Goal: Information Seeking & Learning: Learn about a topic

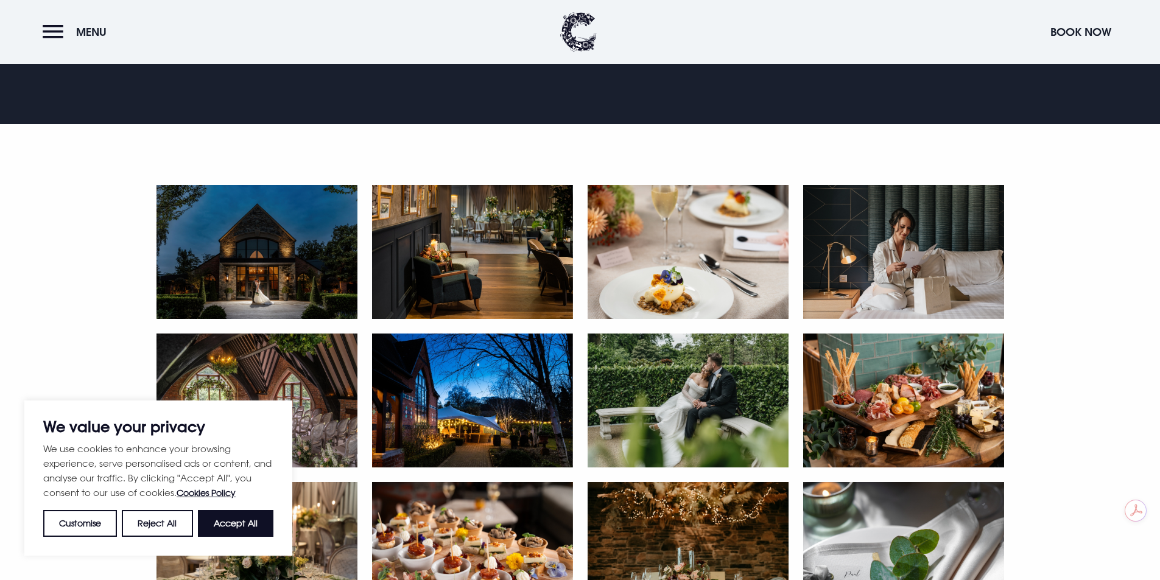
scroll to position [816, 0]
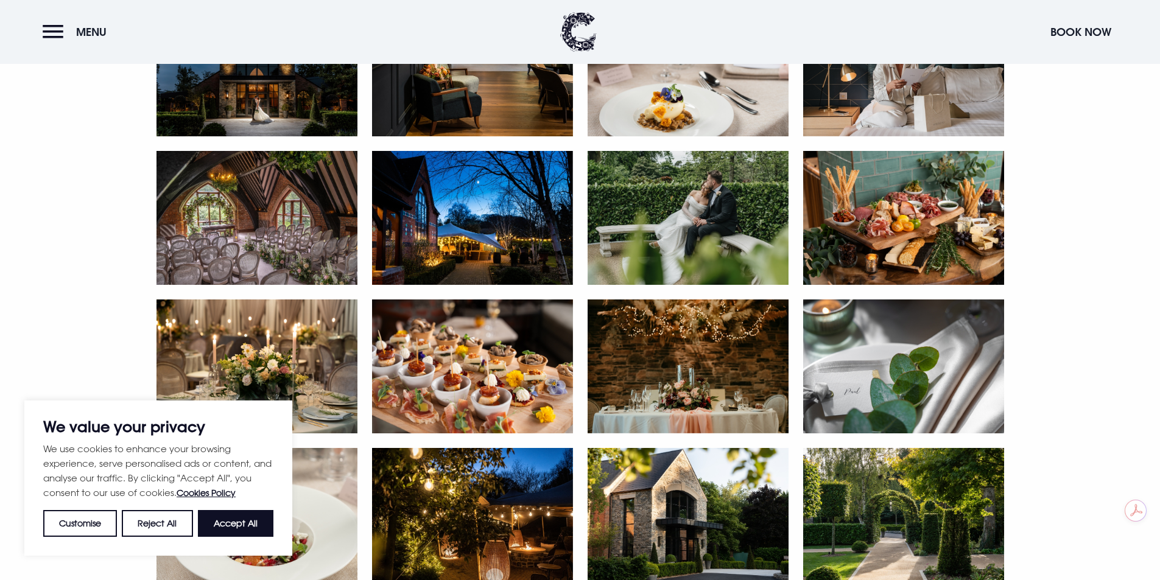
click at [714, 366] on img at bounding box center [687, 366] width 201 height 134
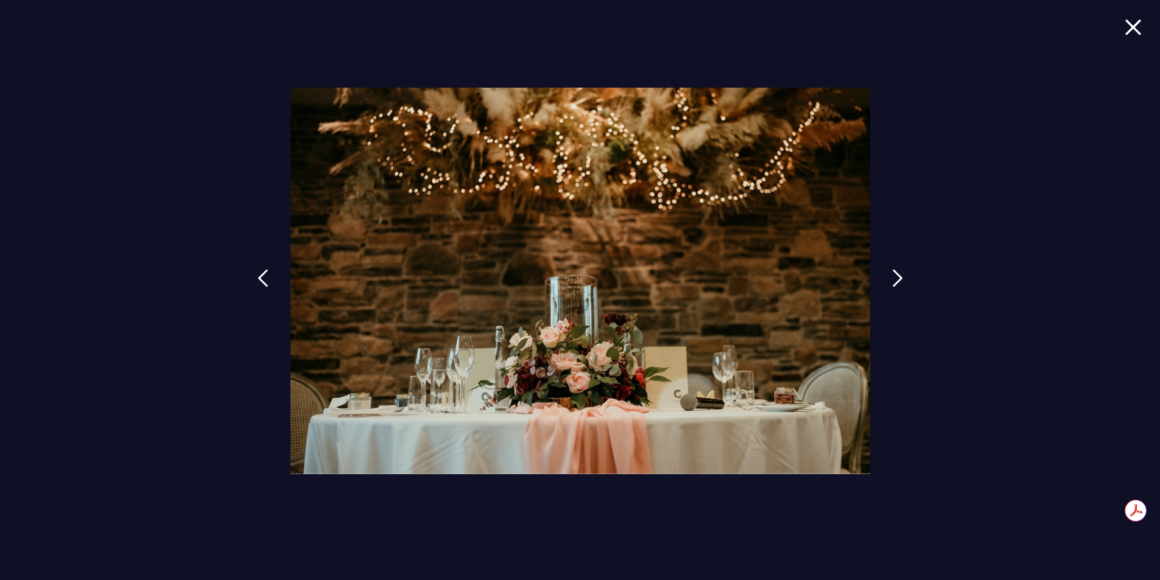
drag, startPoint x: 1135, startPoint y: 30, endPoint x: 1057, endPoint y: 54, distance: 81.3
click at [1135, 30] on img at bounding box center [1132, 27] width 17 height 16
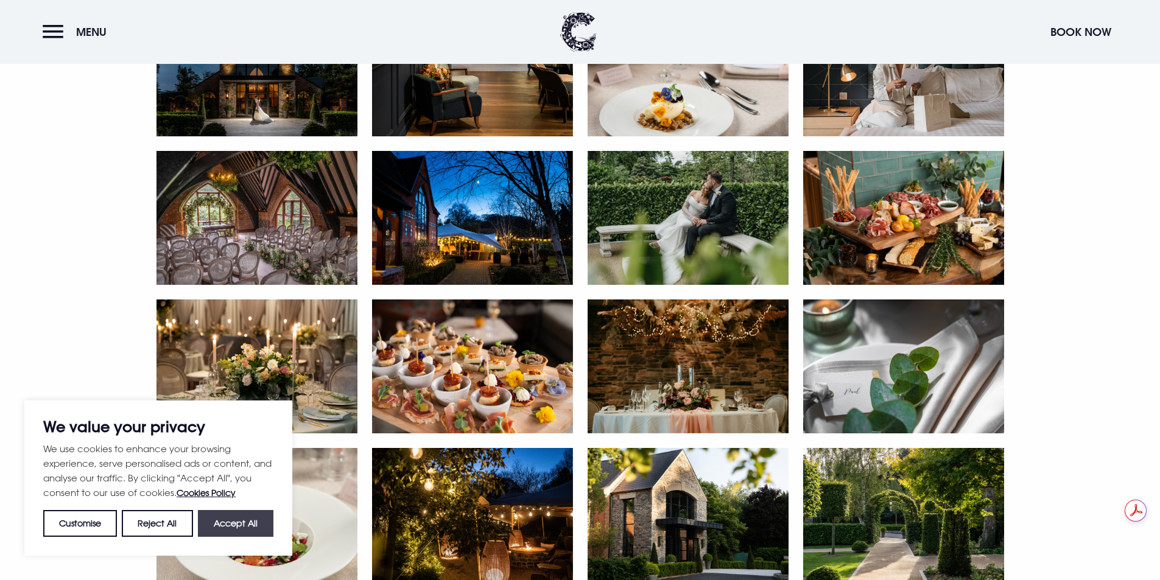
click at [235, 531] on button "Accept All" at bounding box center [235, 523] width 75 height 27
checkbox input "true"
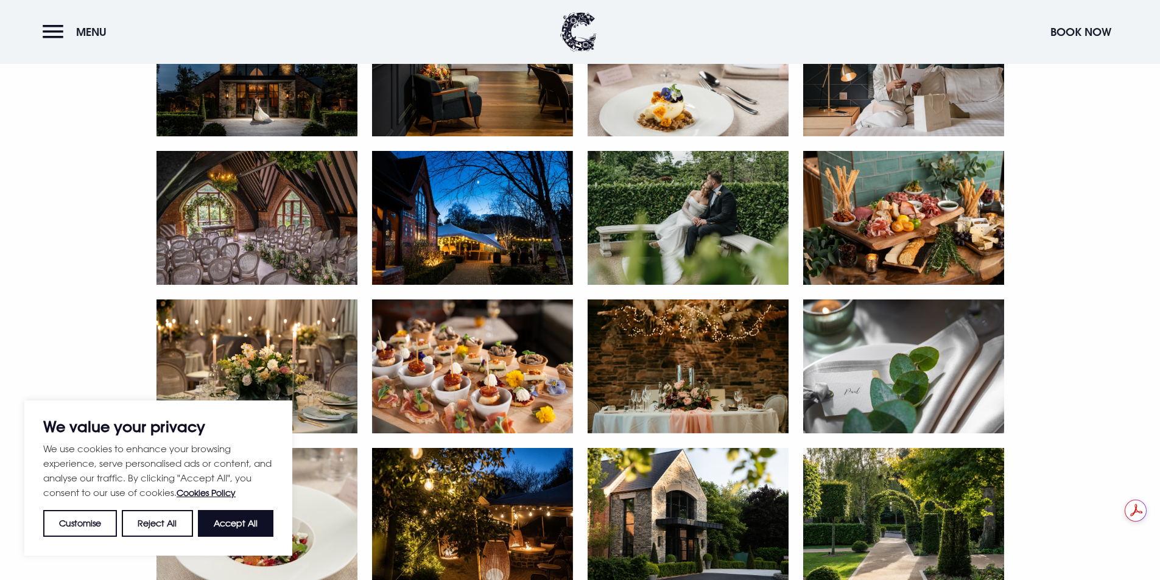
checkbox input "true"
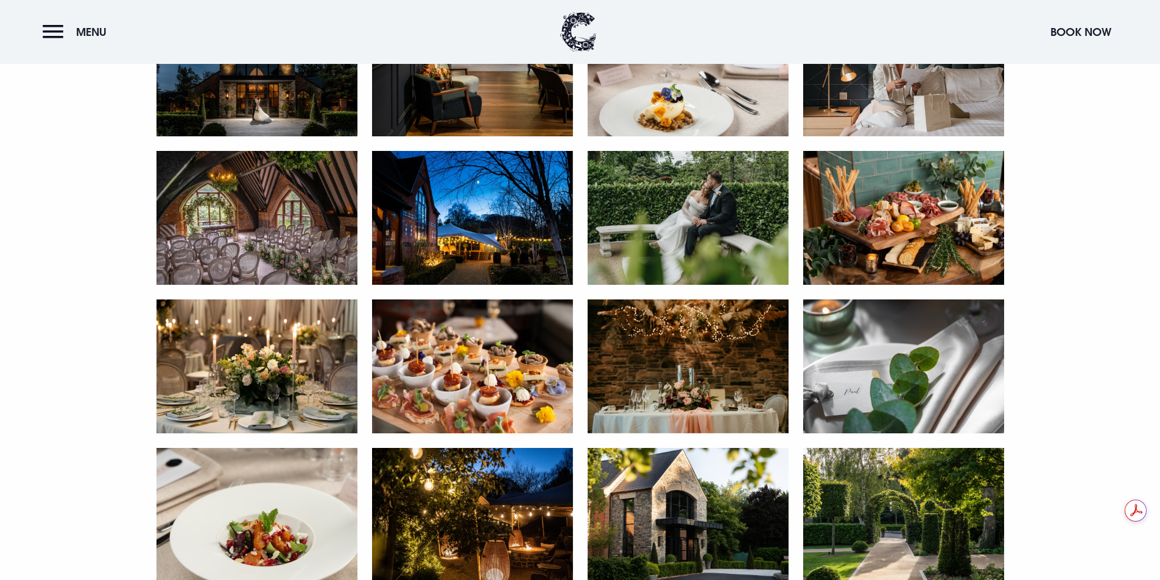
click at [298, 206] on img at bounding box center [256, 218] width 201 height 134
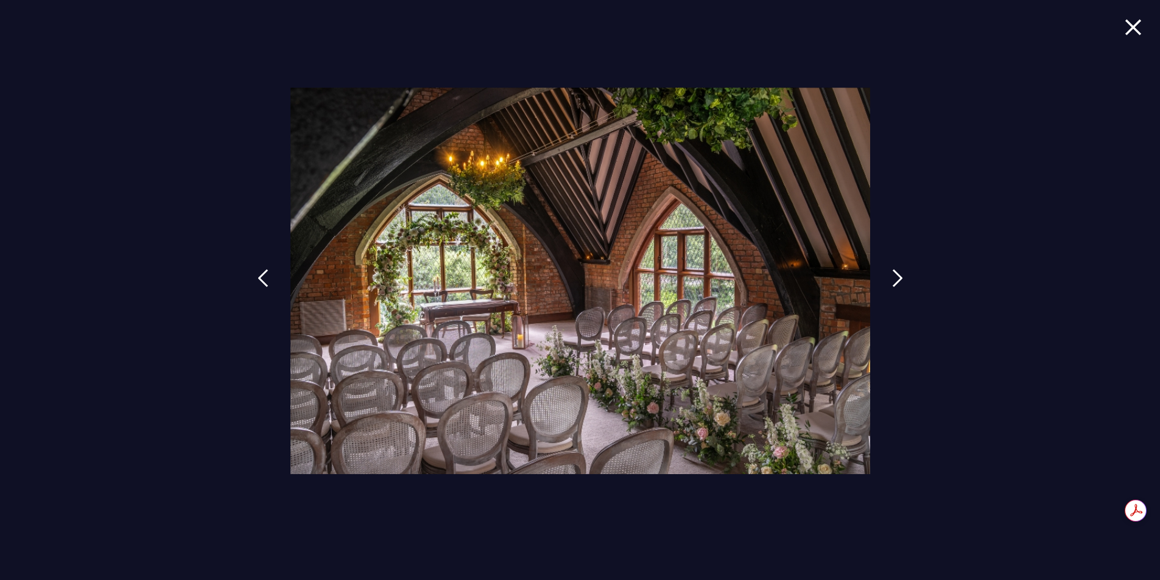
scroll to position [998, 0]
click at [907, 273] on img at bounding box center [903, 278] width 11 height 18
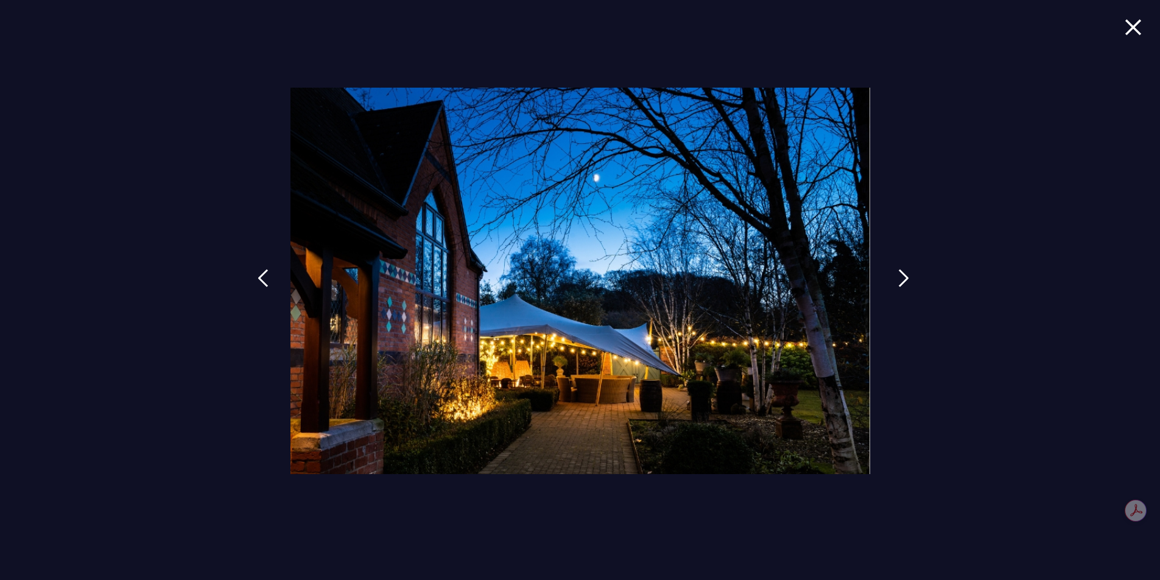
click at [907, 273] on img at bounding box center [903, 278] width 11 height 18
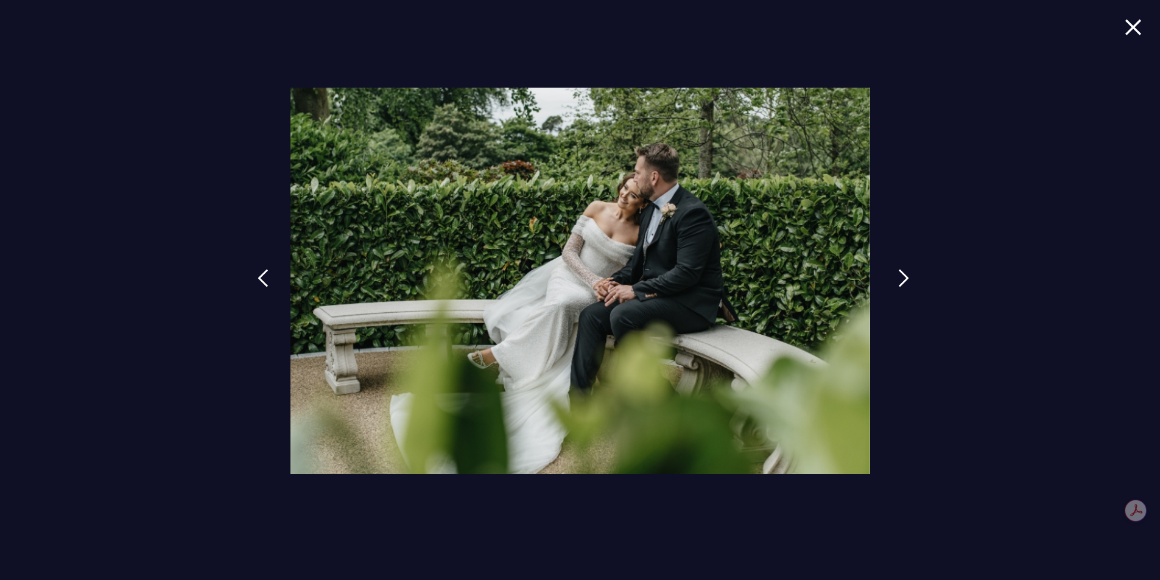
click at [907, 273] on img at bounding box center [903, 278] width 11 height 18
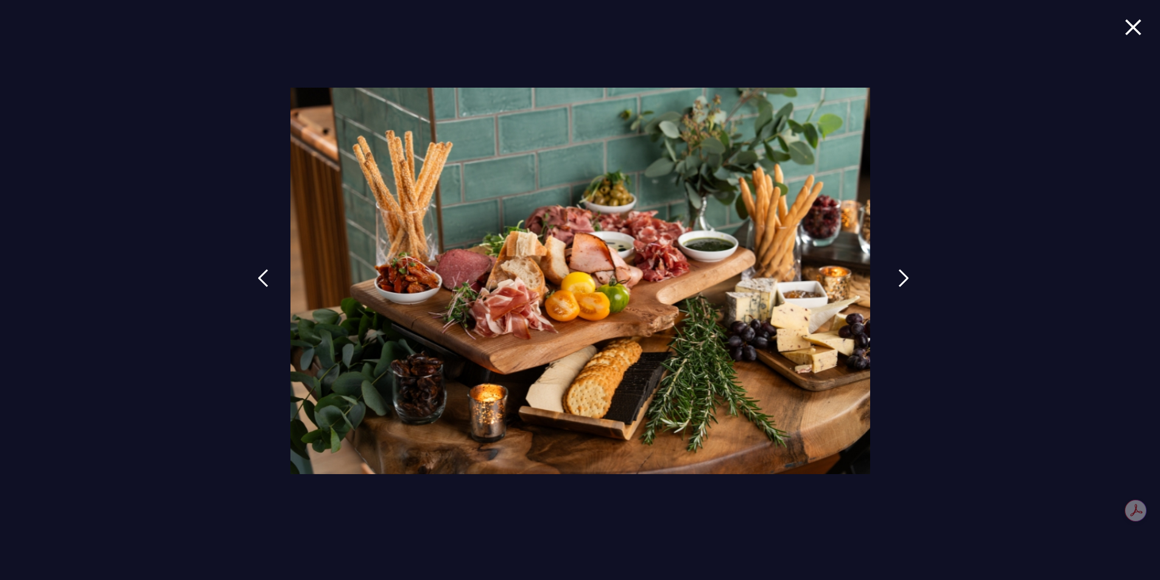
click at [907, 273] on img at bounding box center [903, 278] width 11 height 18
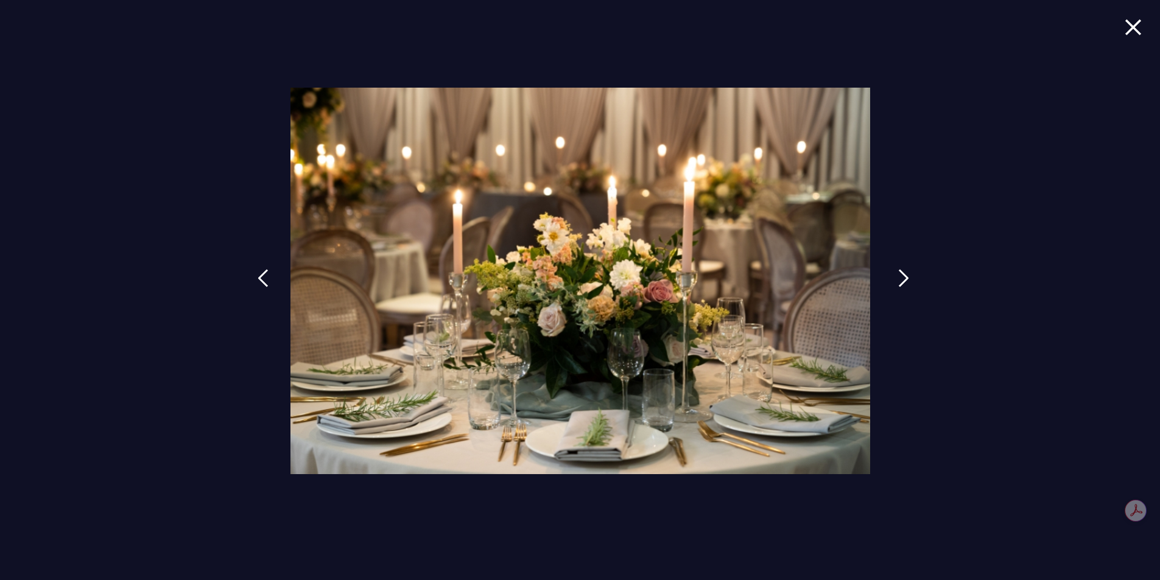
click at [907, 273] on img at bounding box center [903, 278] width 11 height 18
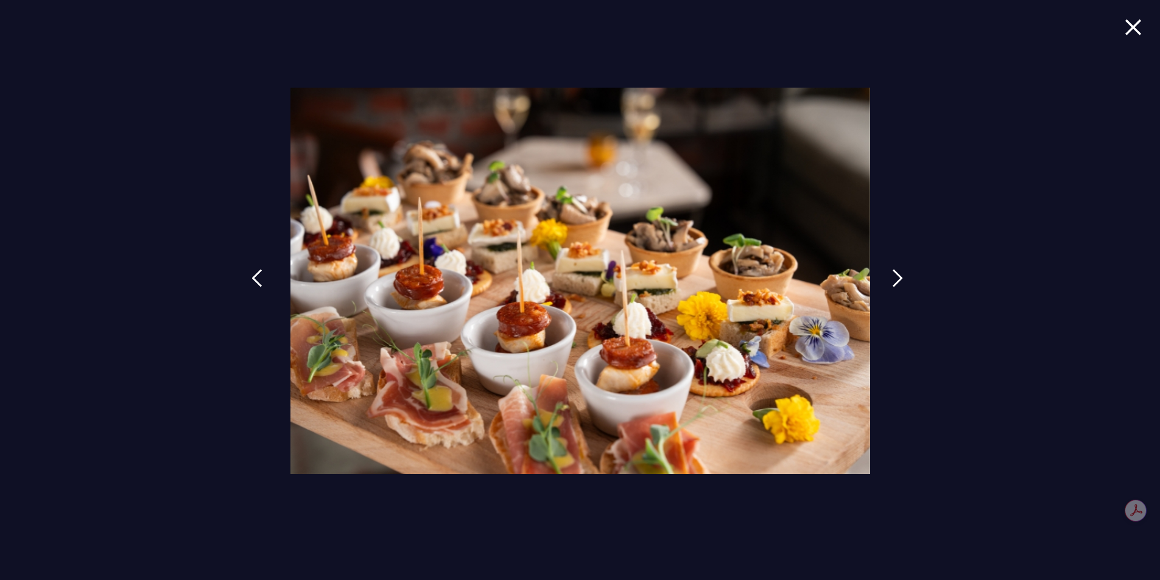
click at [256, 282] on img at bounding box center [256, 278] width 11 height 18
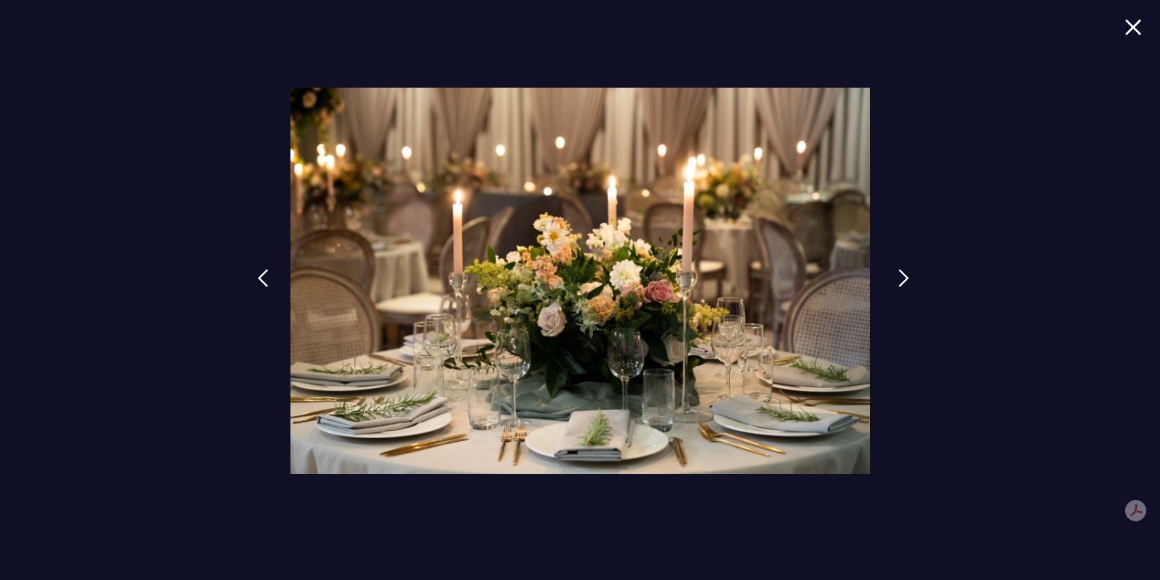
click at [901, 279] on img at bounding box center [903, 278] width 11 height 18
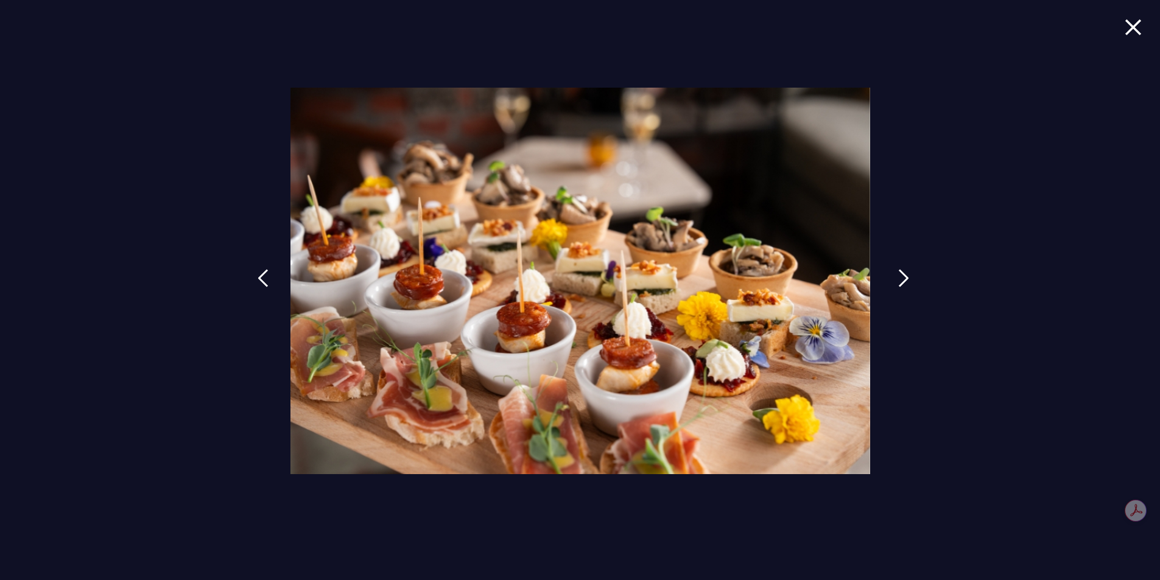
click at [901, 275] on img at bounding box center [903, 278] width 11 height 18
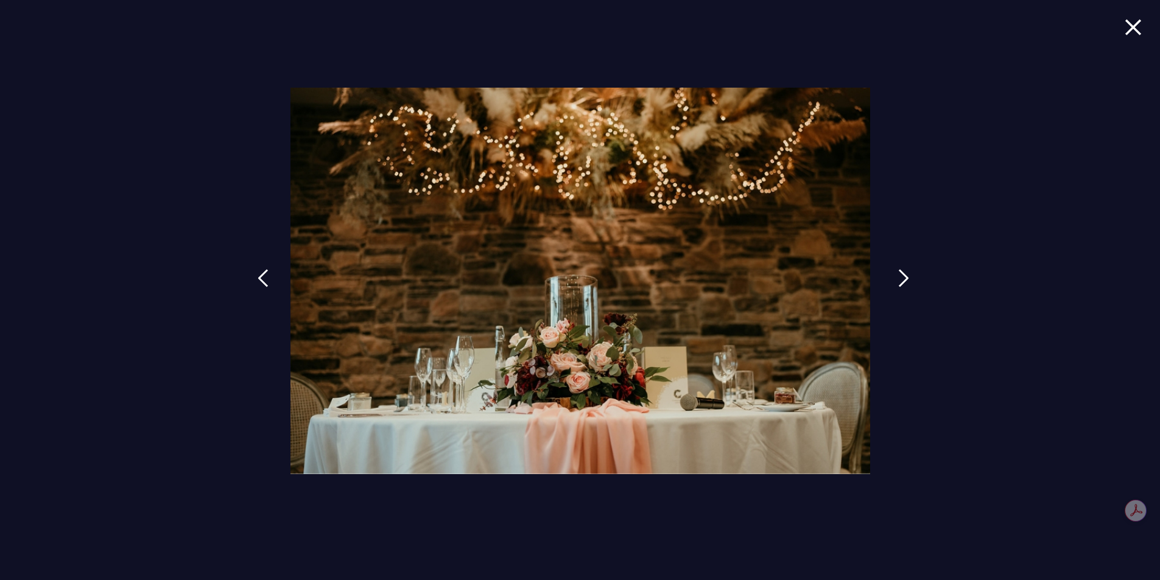
click at [901, 275] on img at bounding box center [903, 278] width 11 height 18
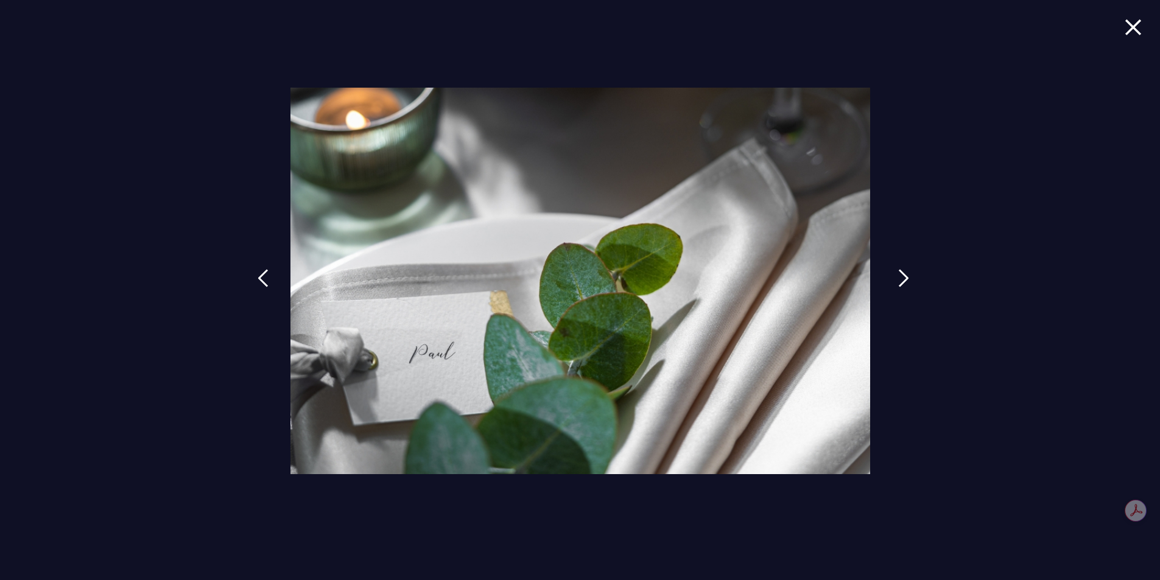
click at [901, 275] on img at bounding box center [903, 278] width 11 height 18
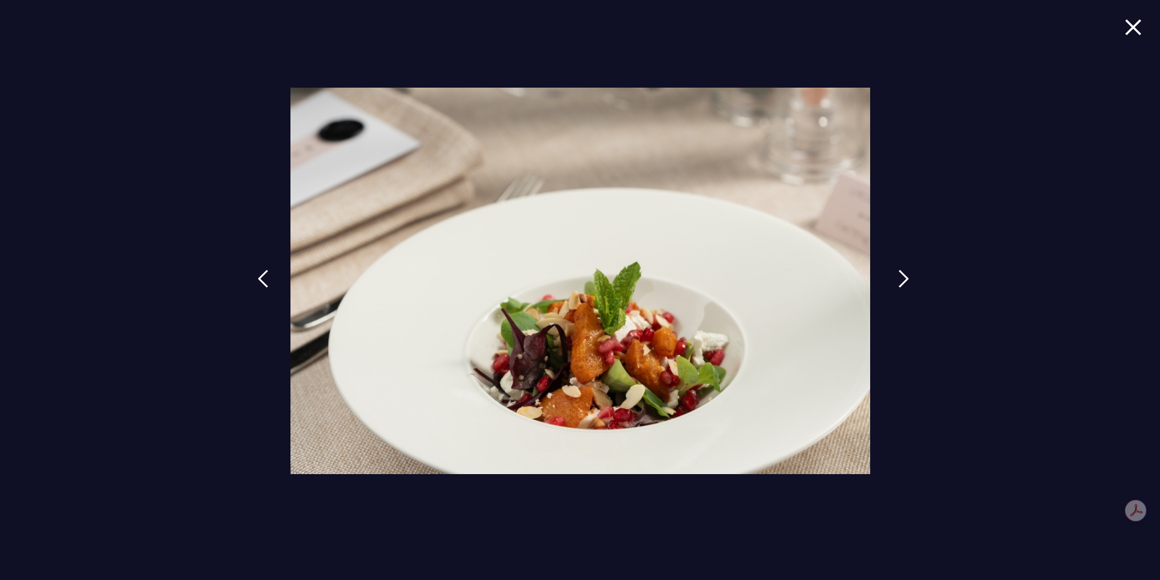
click at [901, 275] on img at bounding box center [903, 279] width 11 height 18
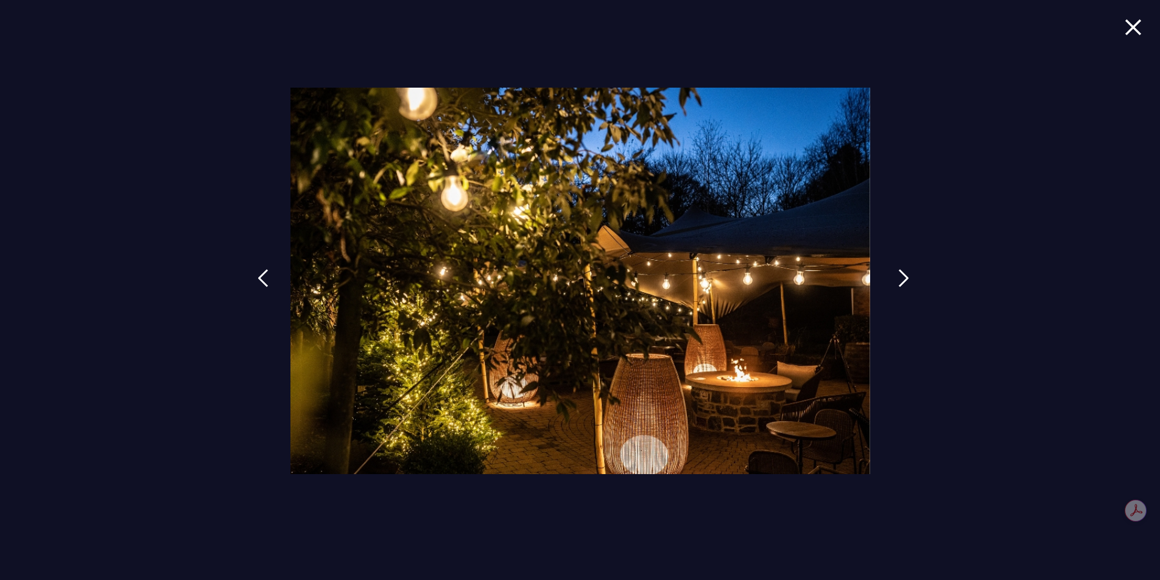
click at [900, 276] on img at bounding box center [903, 278] width 11 height 18
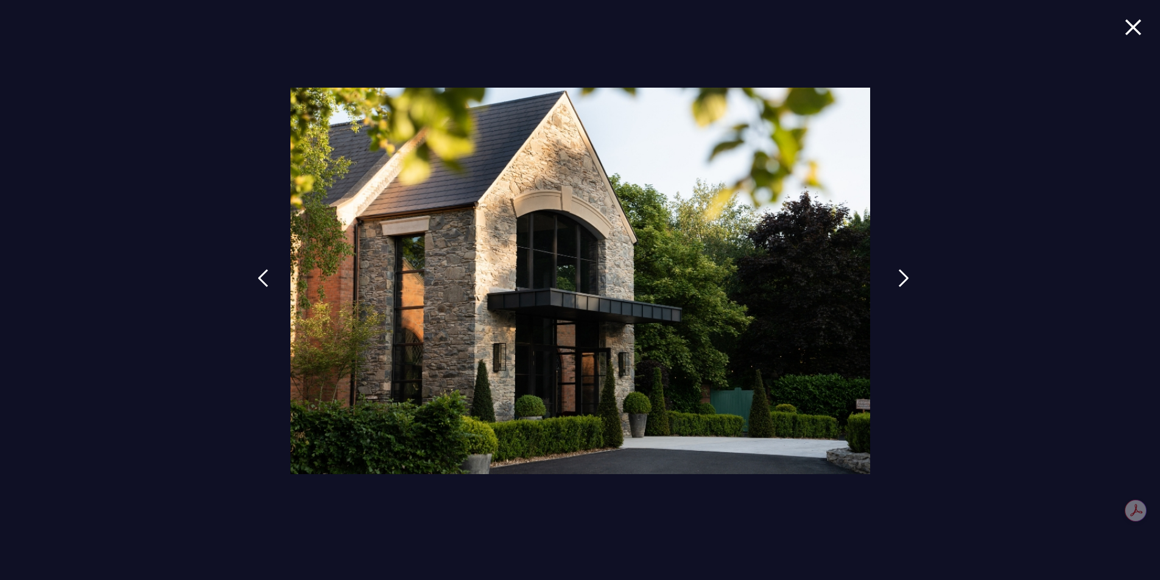
click at [900, 276] on img at bounding box center [903, 278] width 11 height 18
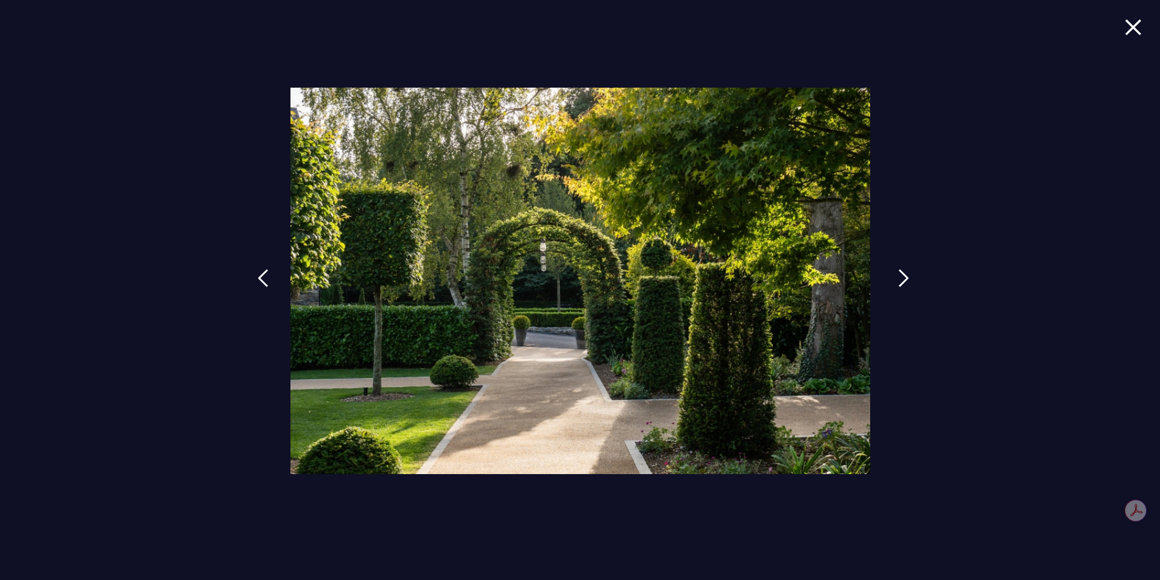
click at [900, 276] on img at bounding box center [903, 278] width 11 height 18
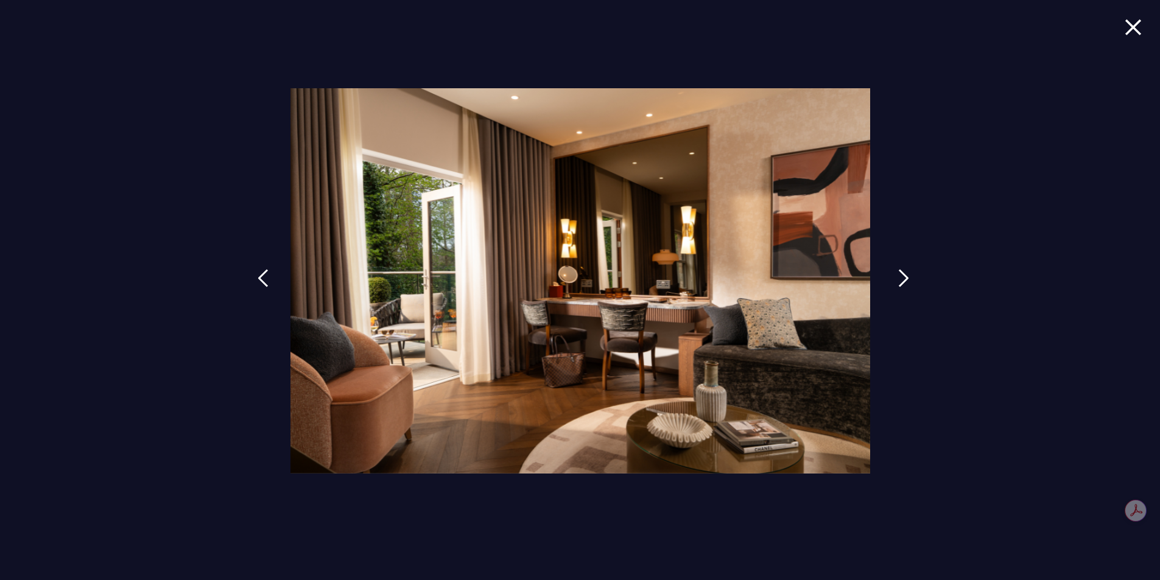
click at [902, 278] on img at bounding box center [903, 278] width 11 height 18
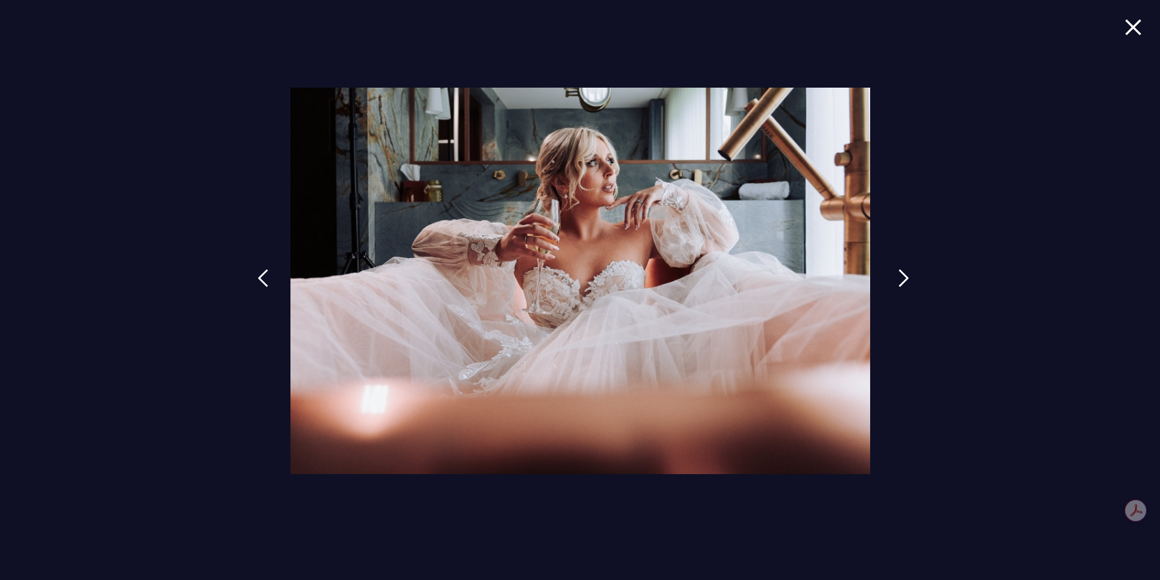
click at [897, 280] on link at bounding box center [903, 287] width 30 height 56
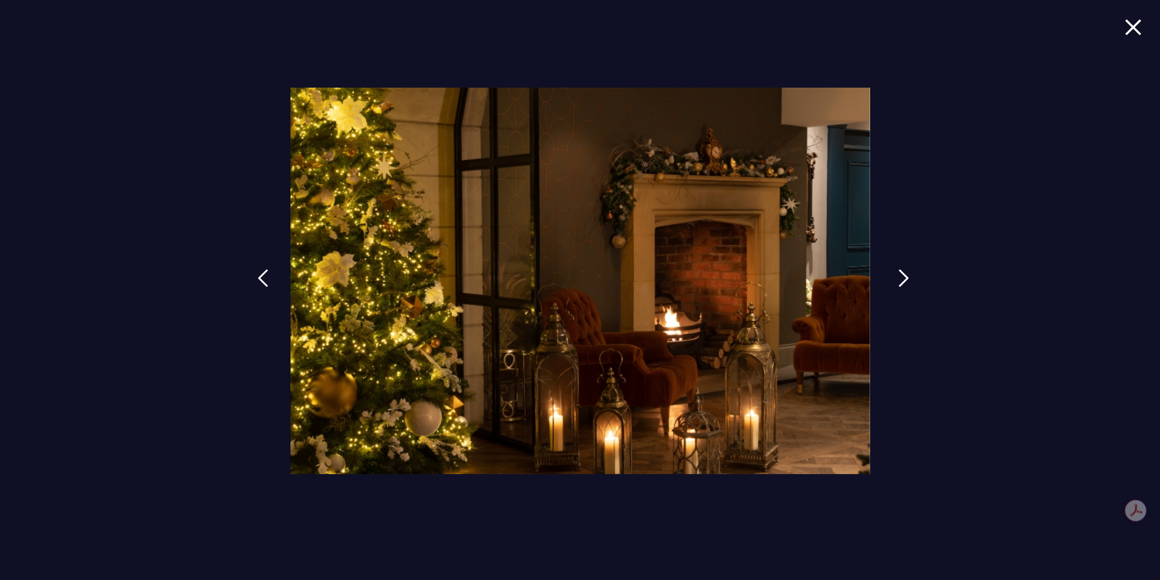
click at [897, 270] on link at bounding box center [903, 287] width 30 height 56
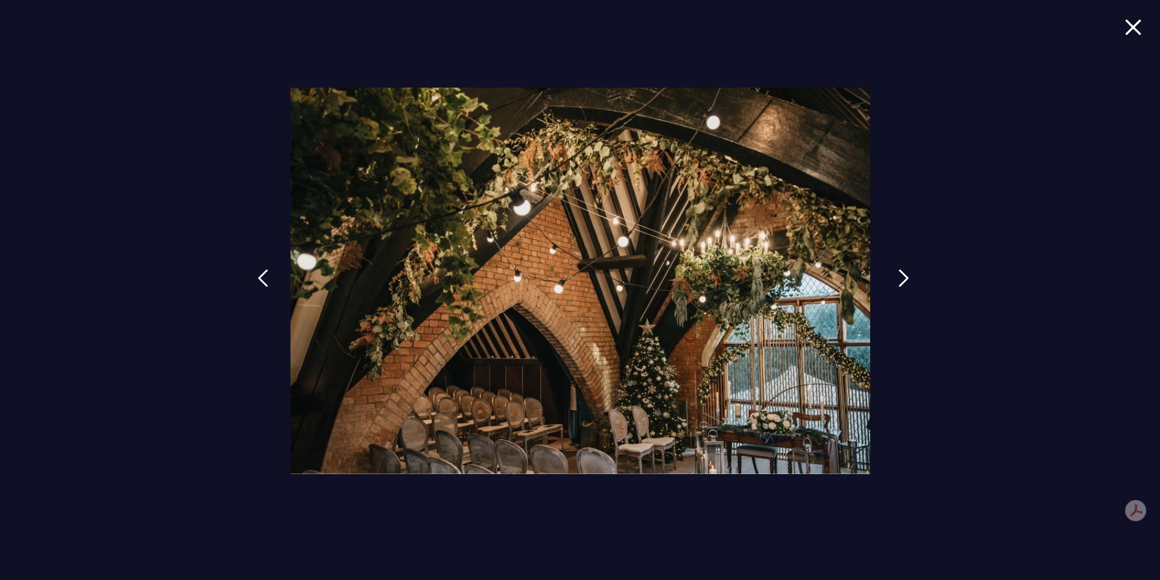
click at [893, 275] on link at bounding box center [903, 287] width 30 height 56
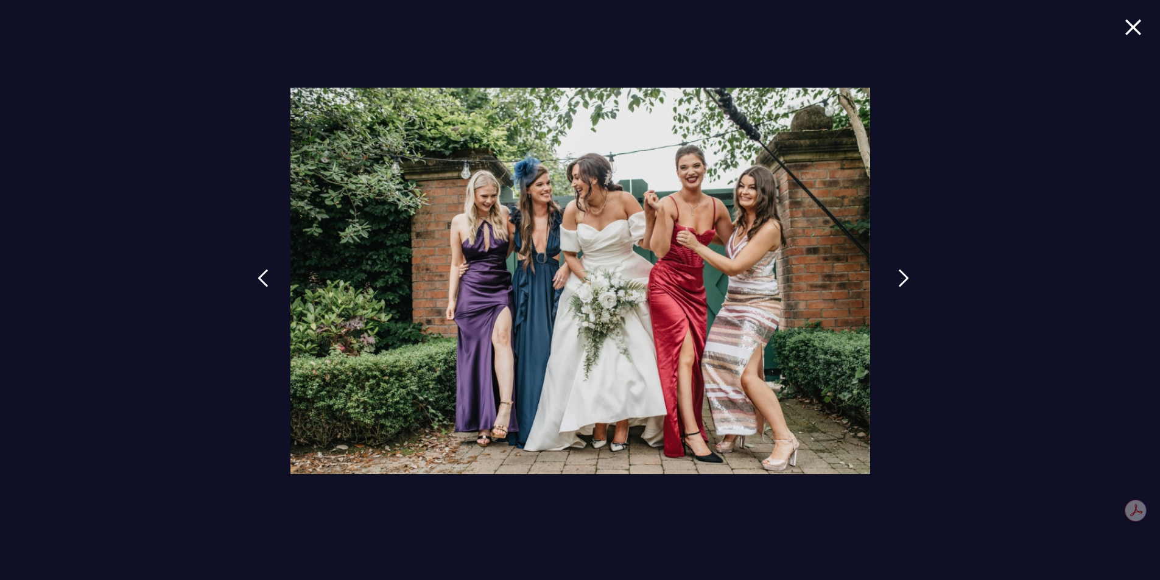
click at [905, 275] on img at bounding box center [903, 278] width 11 height 18
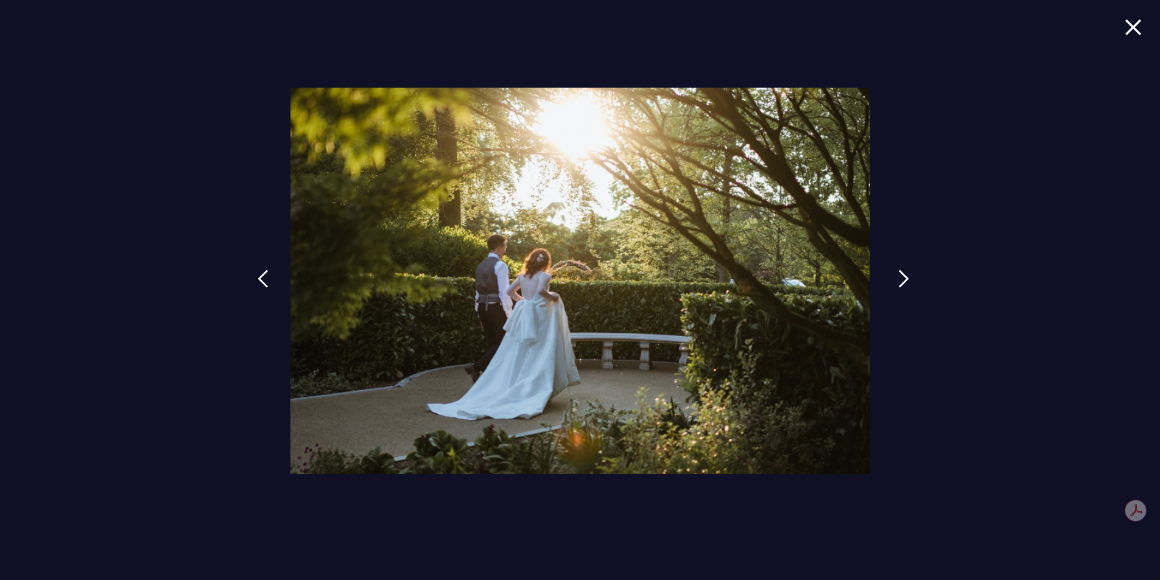
click at [904, 276] on img at bounding box center [903, 279] width 11 height 18
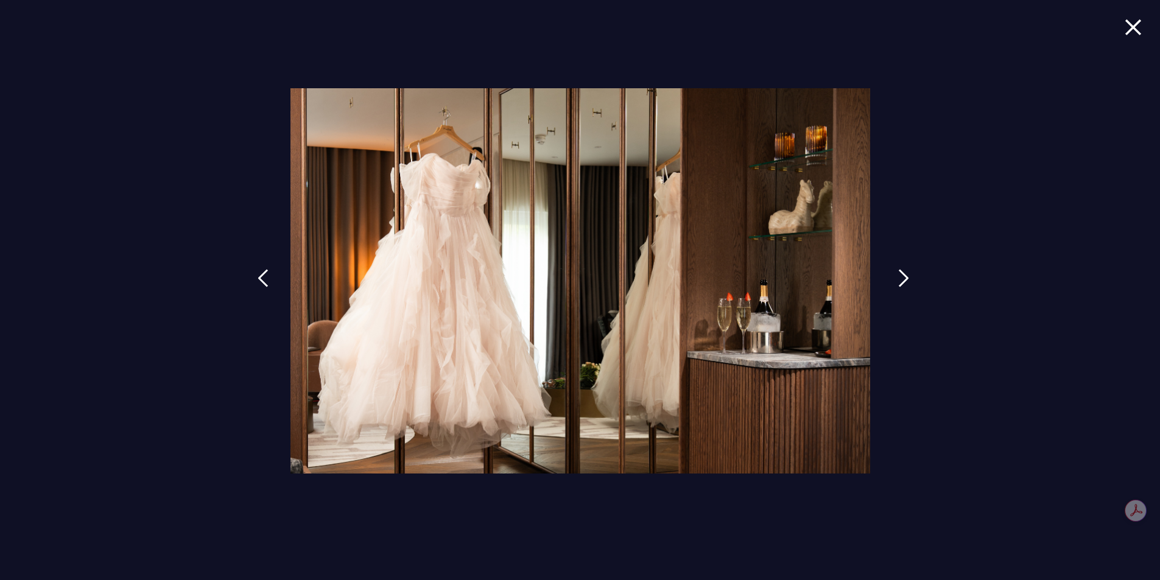
click at [904, 277] on img at bounding box center [903, 278] width 11 height 18
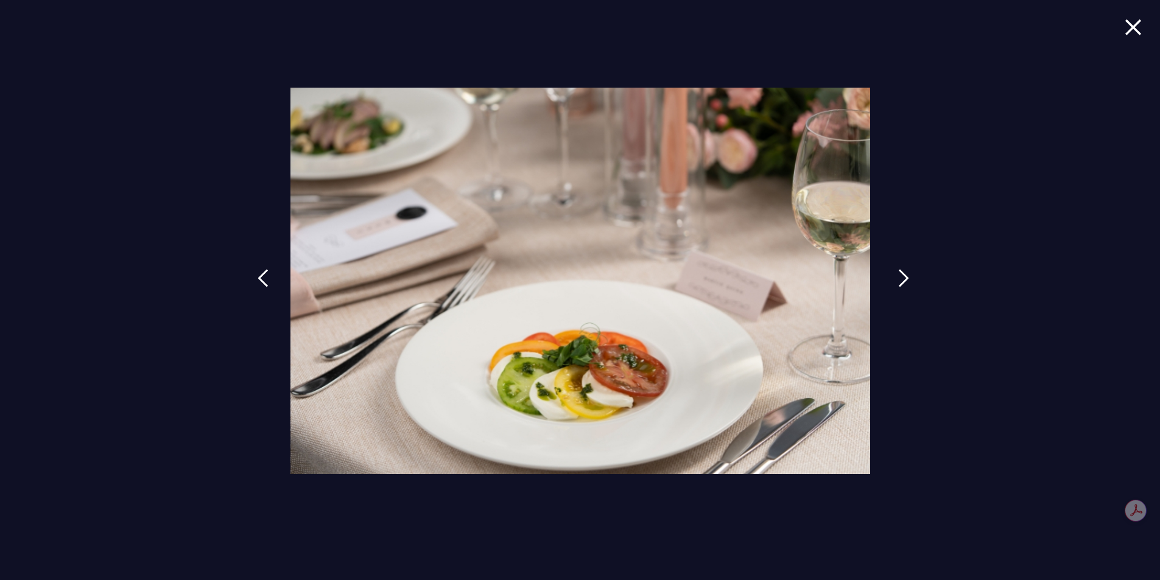
click at [904, 278] on img at bounding box center [903, 278] width 11 height 18
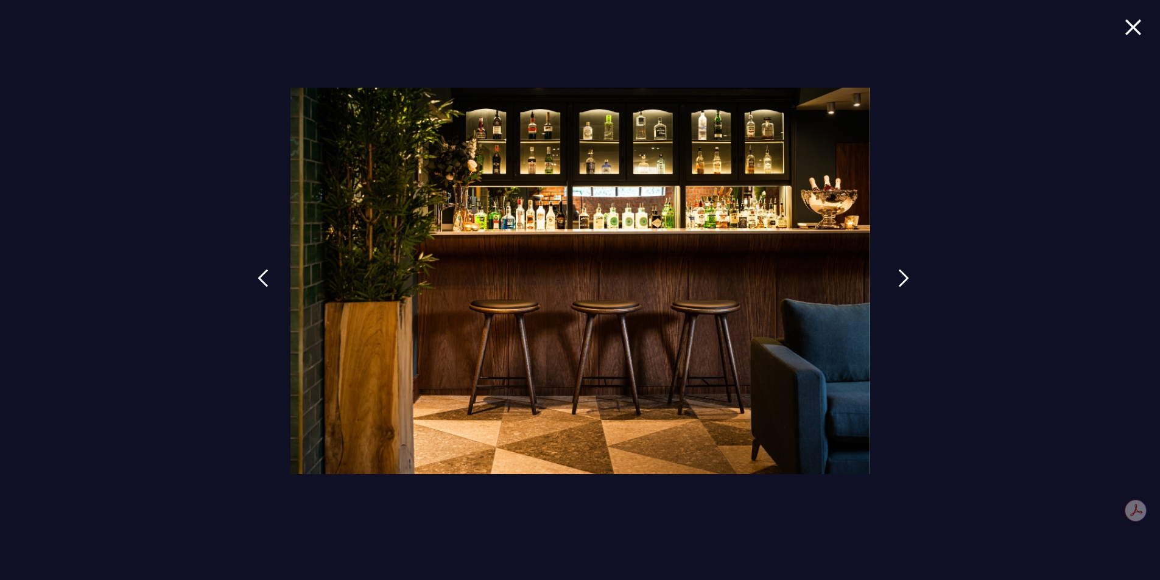
click at [891, 277] on link at bounding box center [903, 287] width 30 height 56
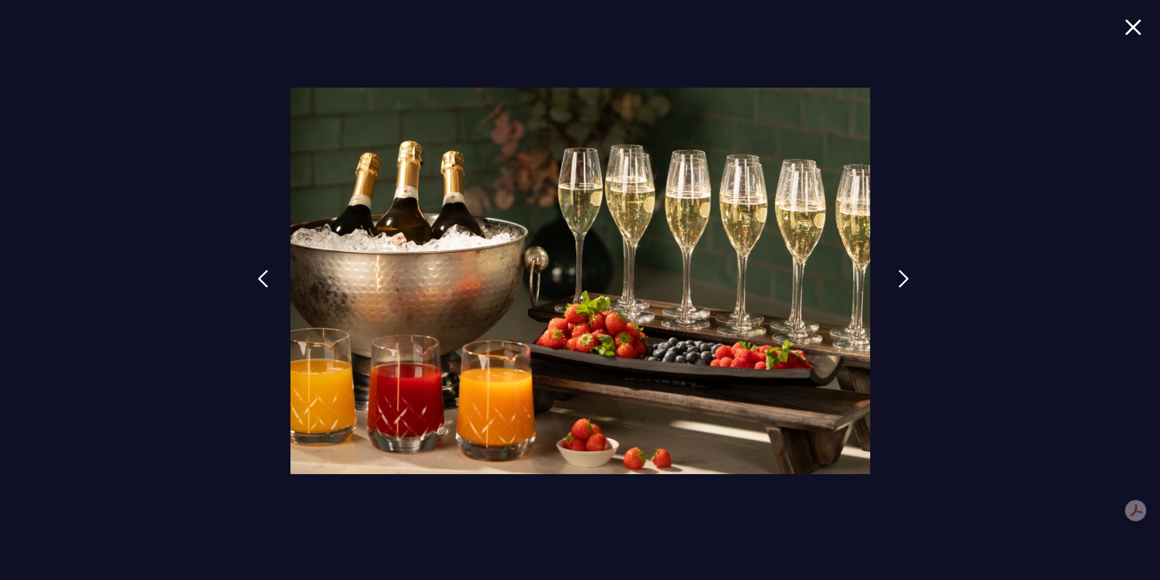
click at [891, 277] on link at bounding box center [903, 288] width 30 height 56
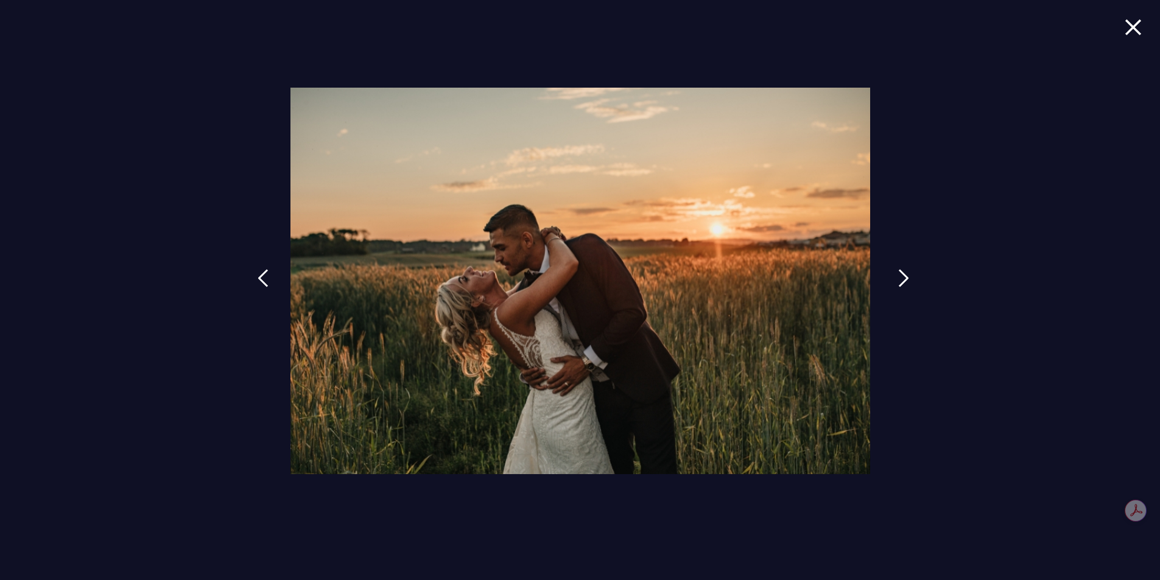
click at [891, 277] on link at bounding box center [903, 287] width 30 height 56
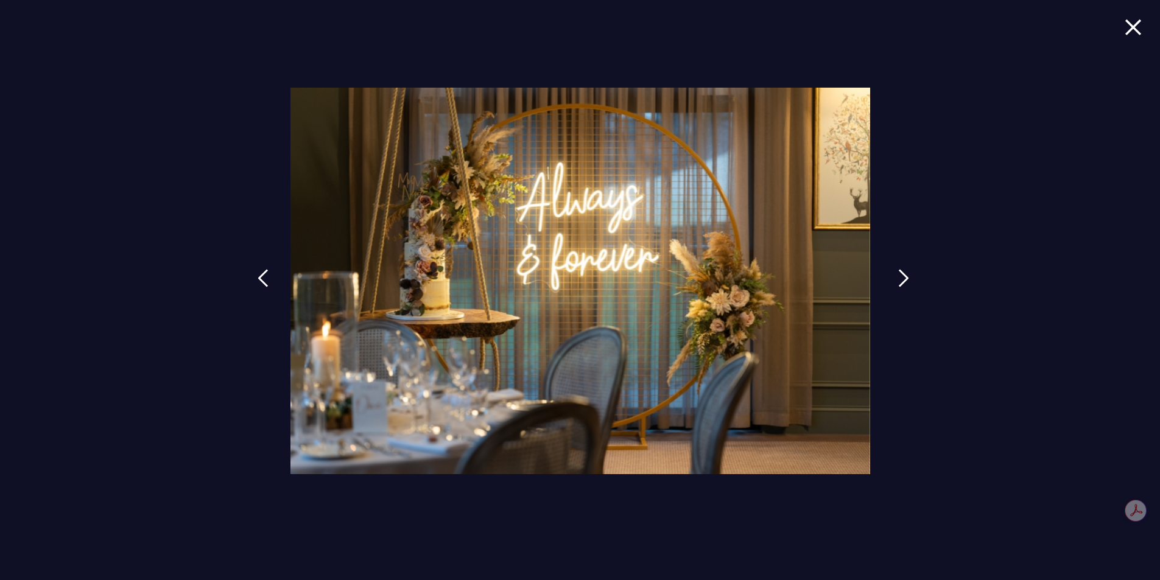
click at [898, 283] on img at bounding box center [903, 278] width 11 height 18
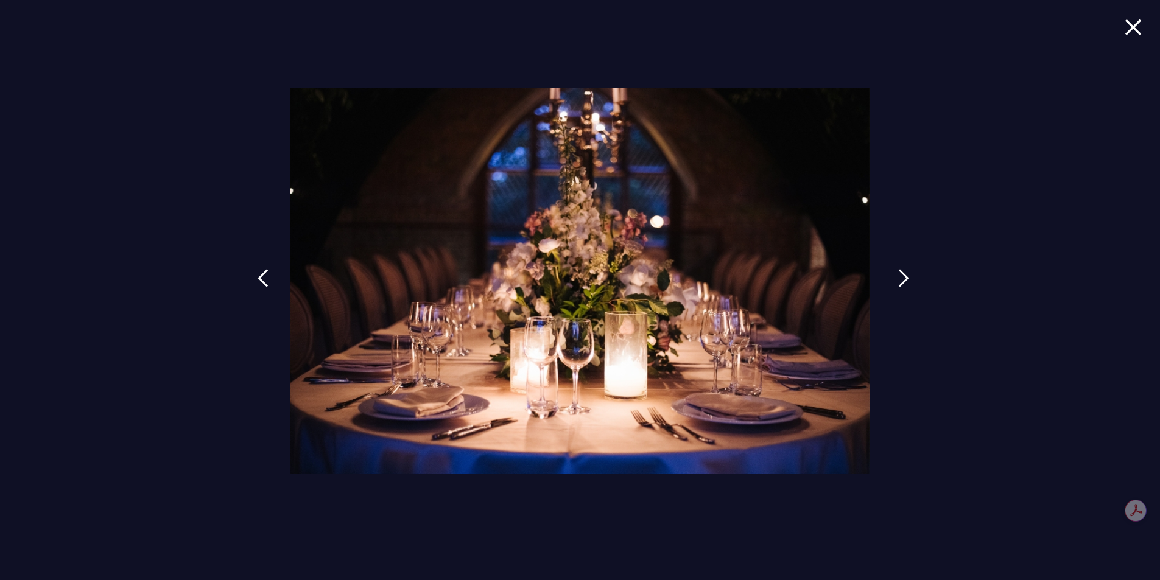
click at [898, 274] on img at bounding box center [903, 278] width 11 height 18
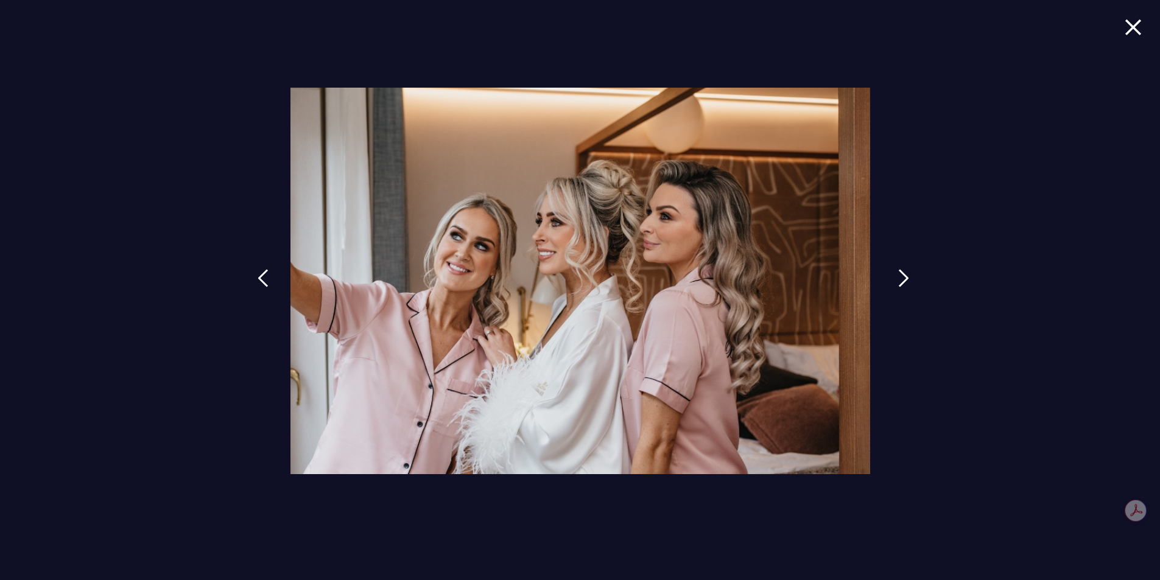
click at [898, 274] on img at bounding box center [903, 278] width 11 height 18
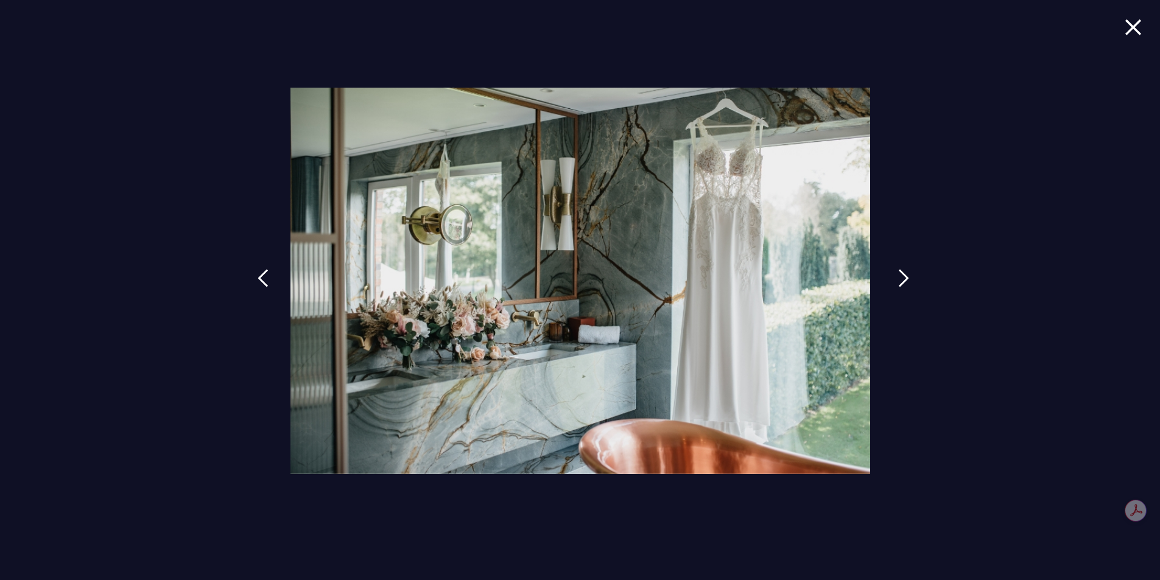
click at [898, 273] on img at bounding box center [903, 278] width 11 height 18
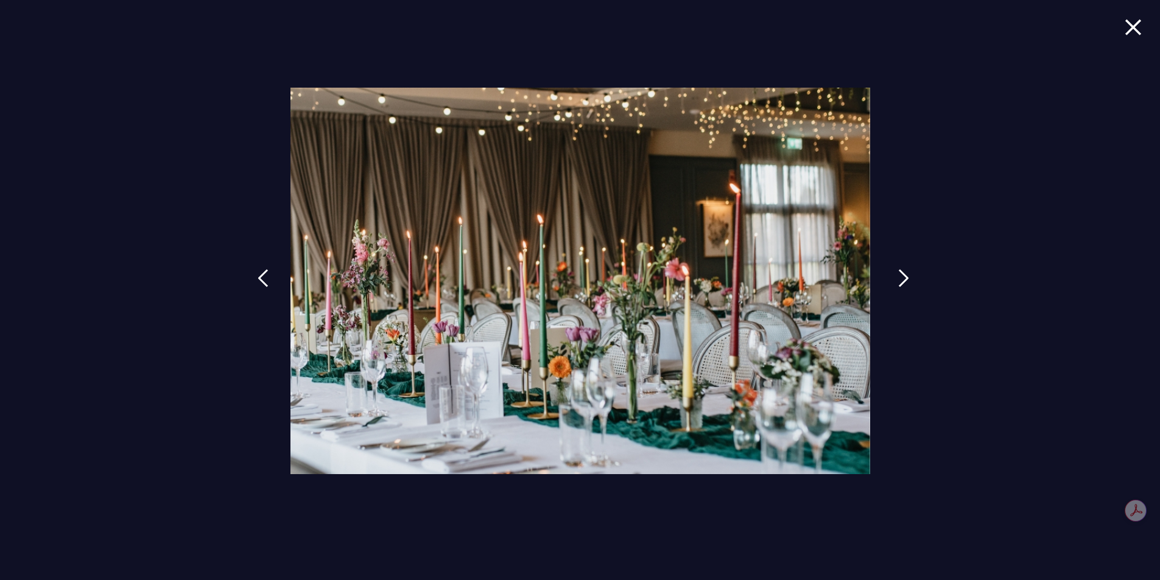
click at [898, 273] on img at bounding box center [903, 278] width 11 height 18
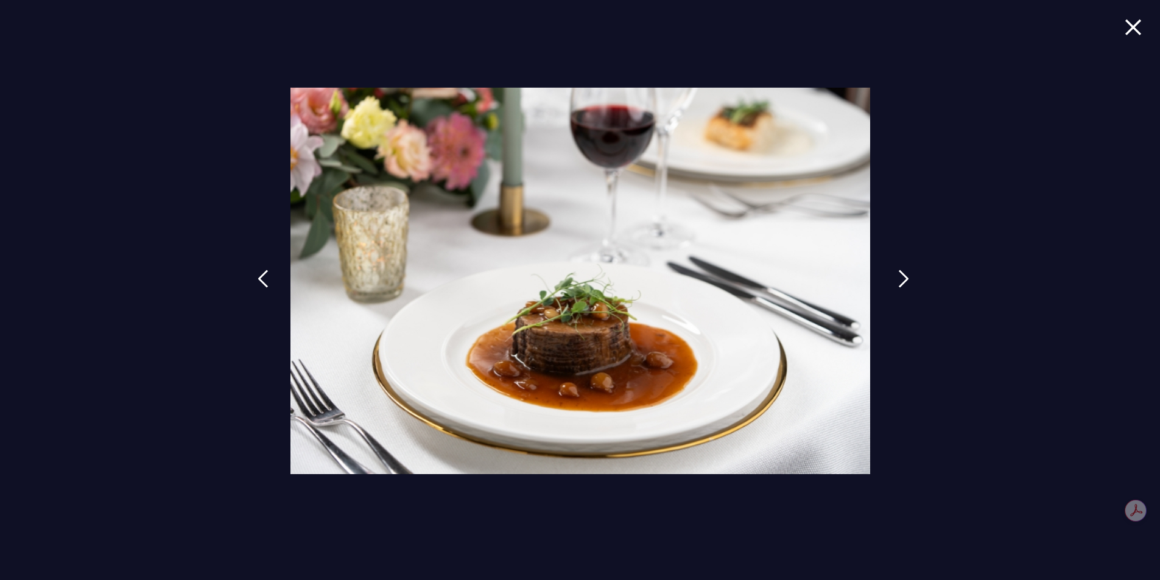
click at [898, 273] on img at bounding box center [903, 279] width 11 height 18
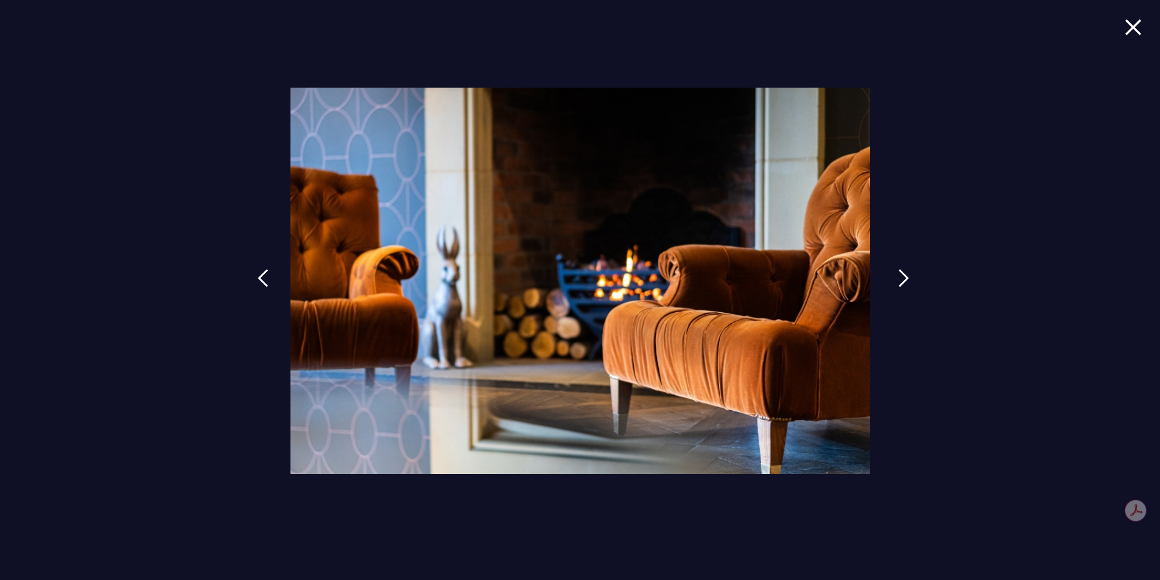
click at [898, 273] on img at bounding box center [903, 278] width 11 height 18
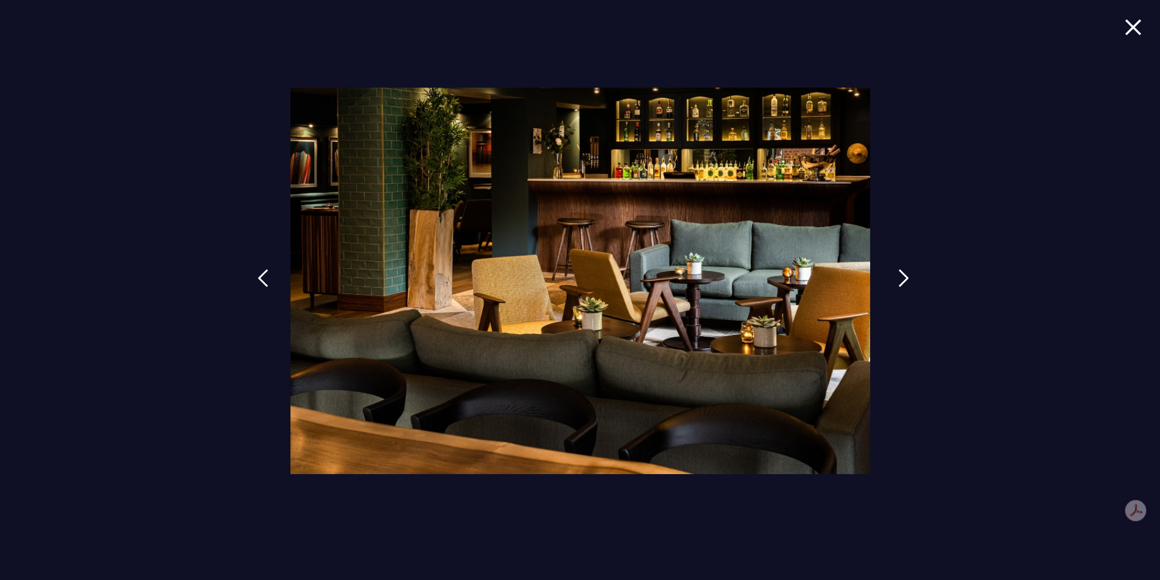
click at [898, 273] on img at bounding box center [903, 278] width 11 height 18
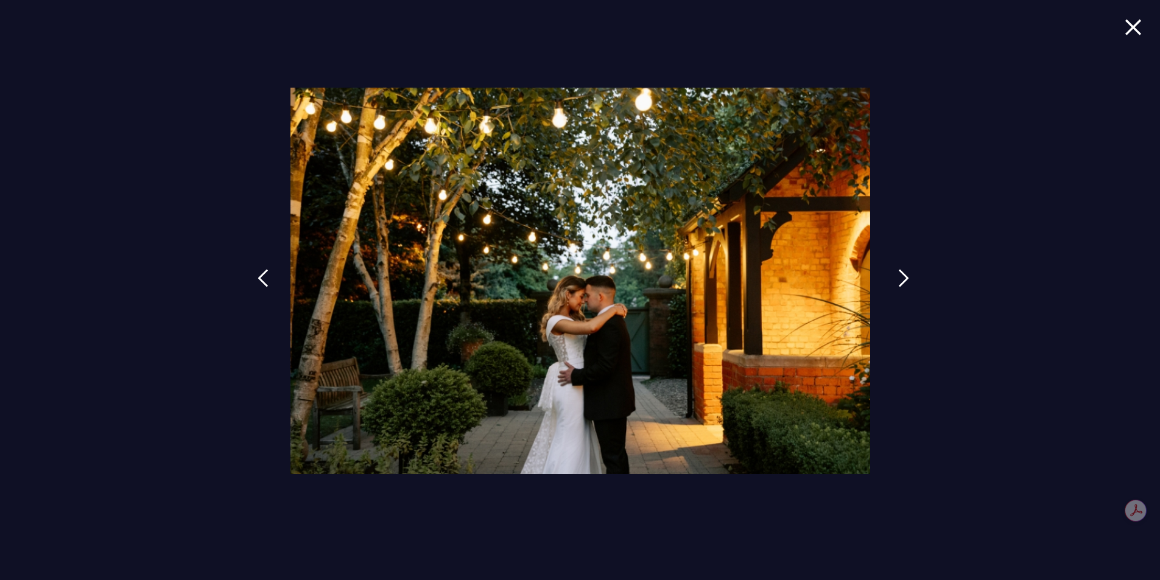
click at [899, 275] on img at bounding box center [903, 278] width 11 height 18
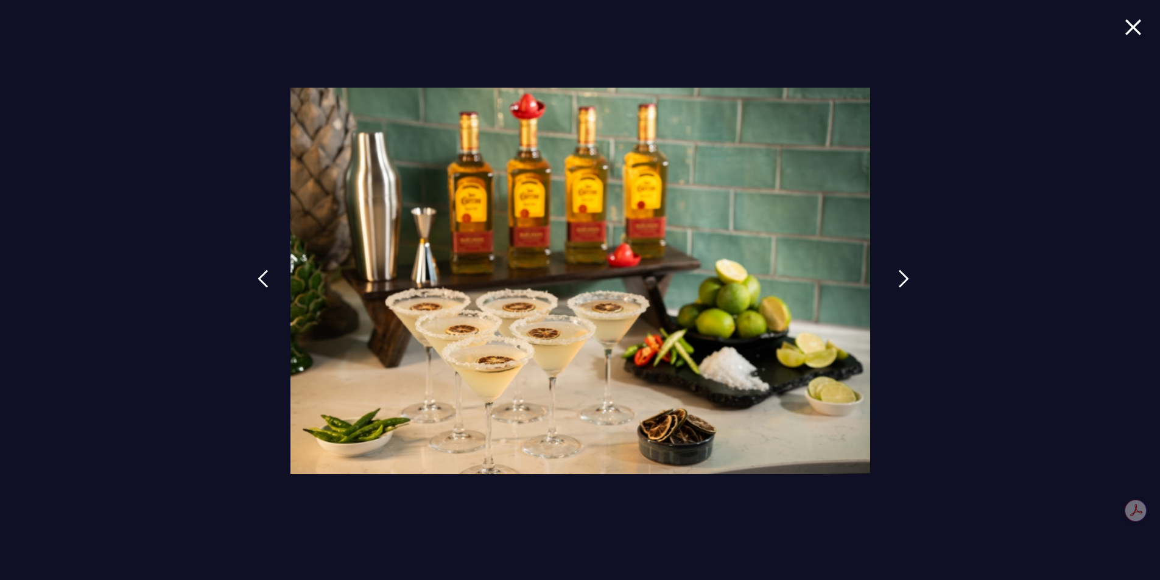
click at [899, 275] on img at bounding box center [903, 279] width 11 height 18
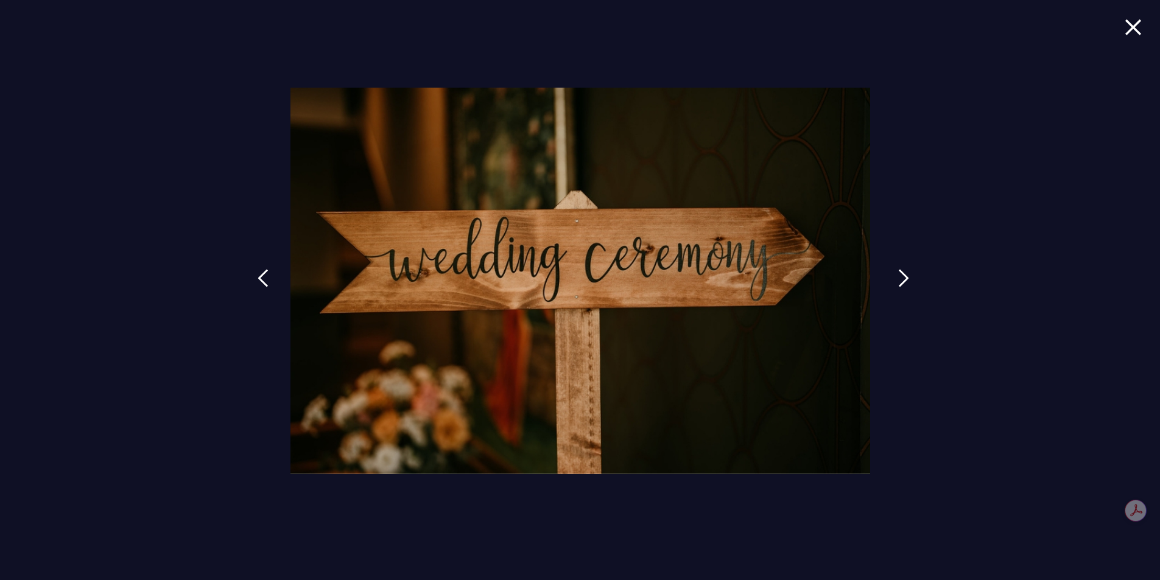
click at [898, 269] on img at bounding box center [903, 278] width 11 height 18
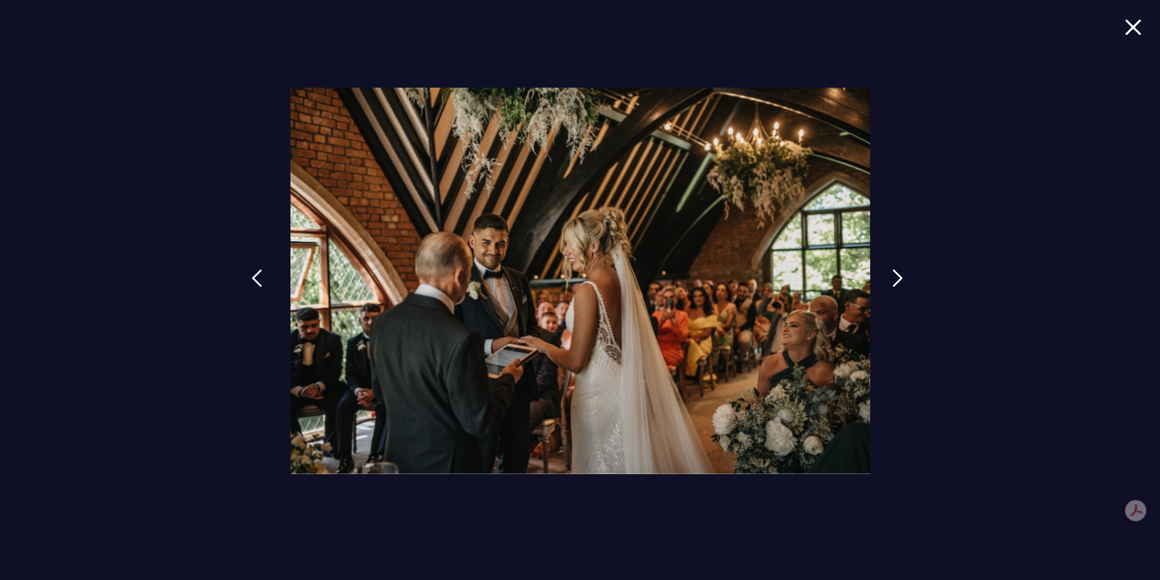
click at [264, 273] on link at bounding box center [257, 287] width 30 height 56
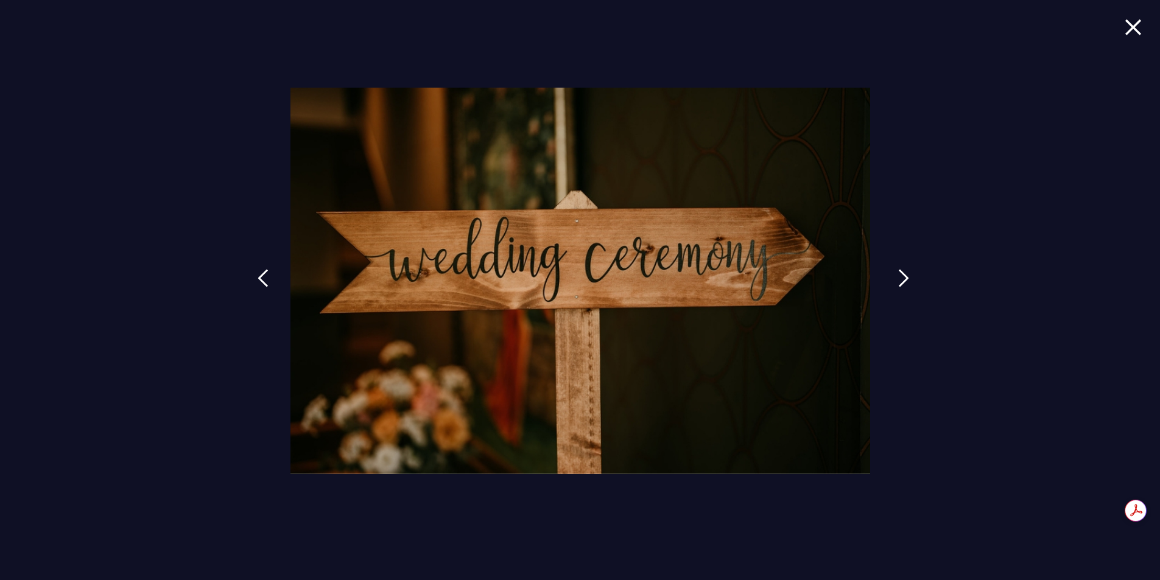
click at [895, 275] on link at bounding box center [903, 287] width 30 height 56
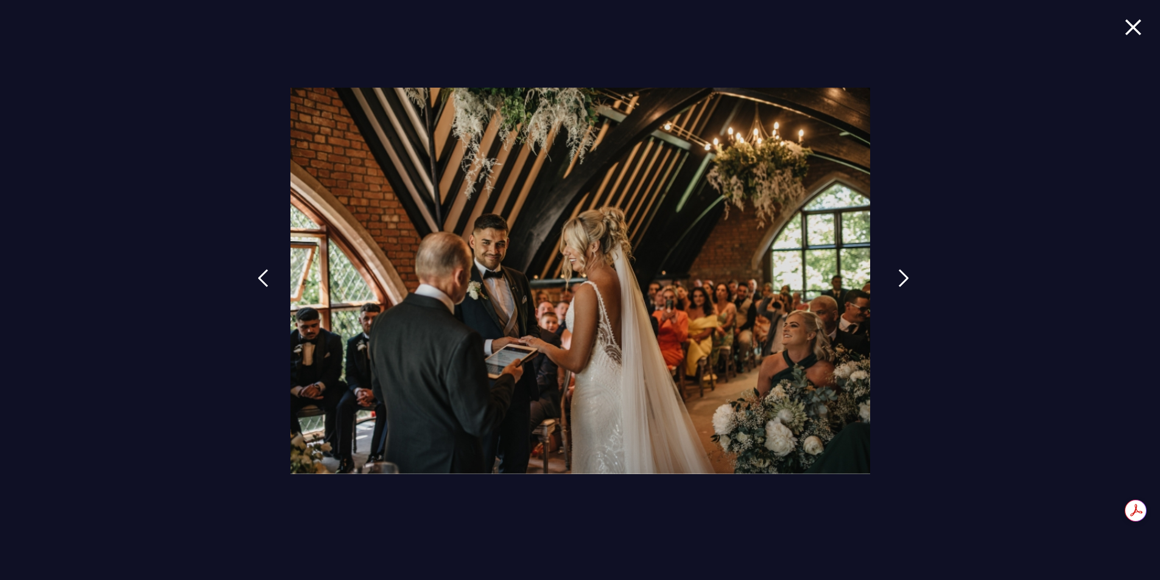
click at [894, 282] on link at bounding box center [903, 287] width 30 height 56
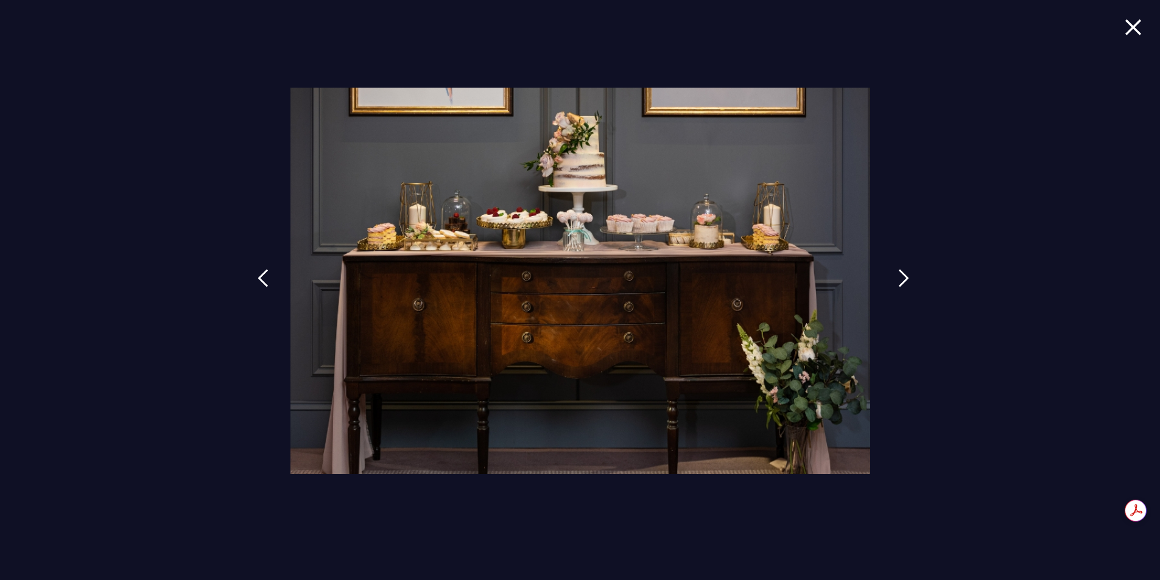
click at [897, 275] on link at bounding box center [903, 287] width 30 height 56
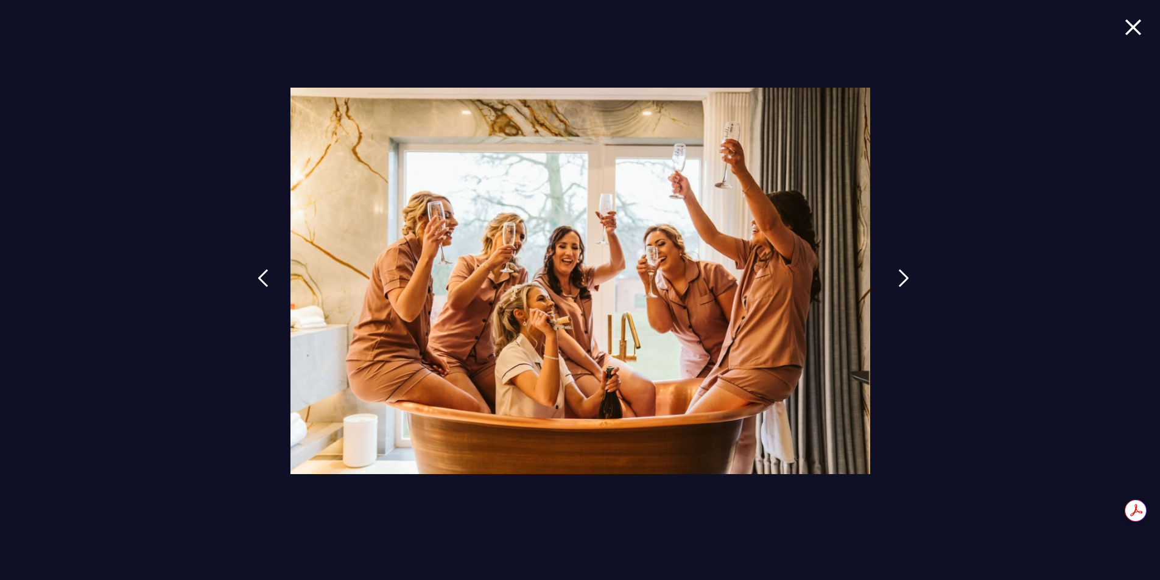
click at [897, 275] on link at bounding box center [903, 287] width 30 height 56
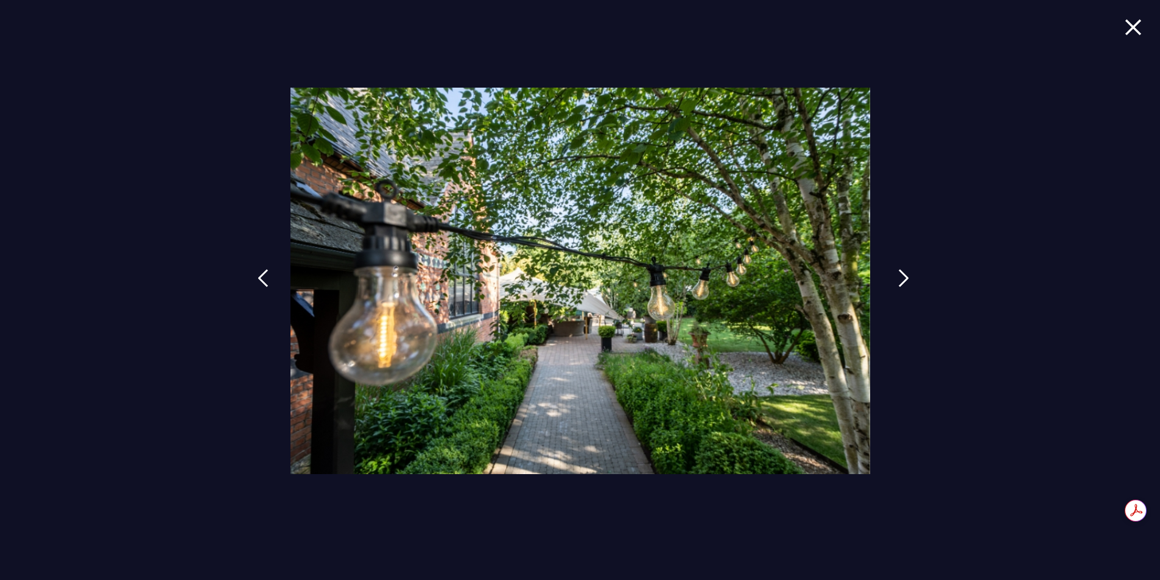
click at [897, 275] on link at bounding box center [903, 287] width 30 height 56
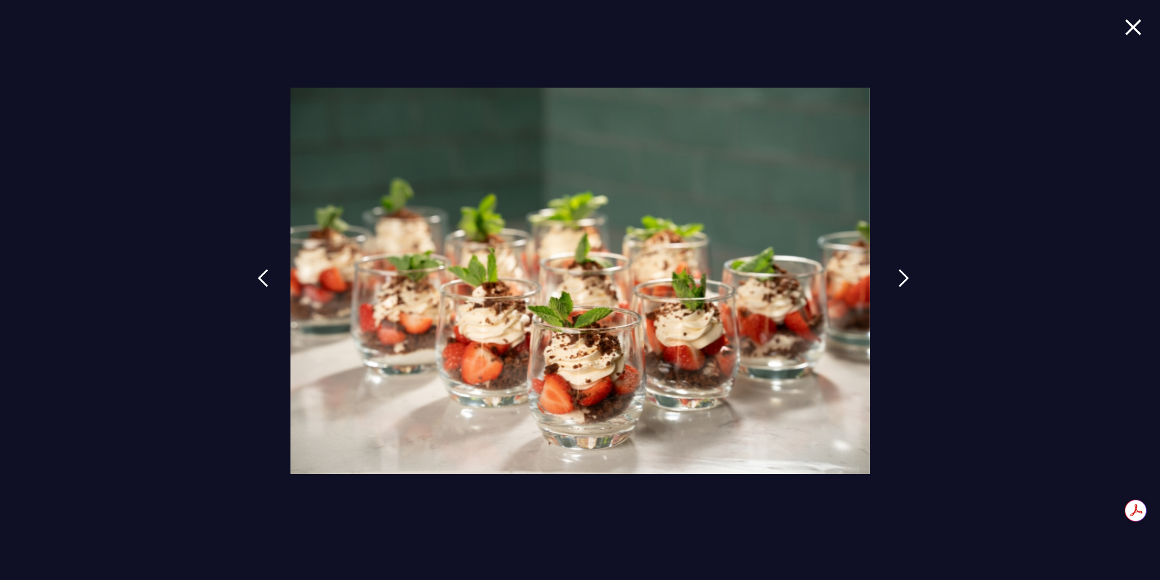
click at [897, 275] on link at bounding box center [903, 287] width 30 height 56
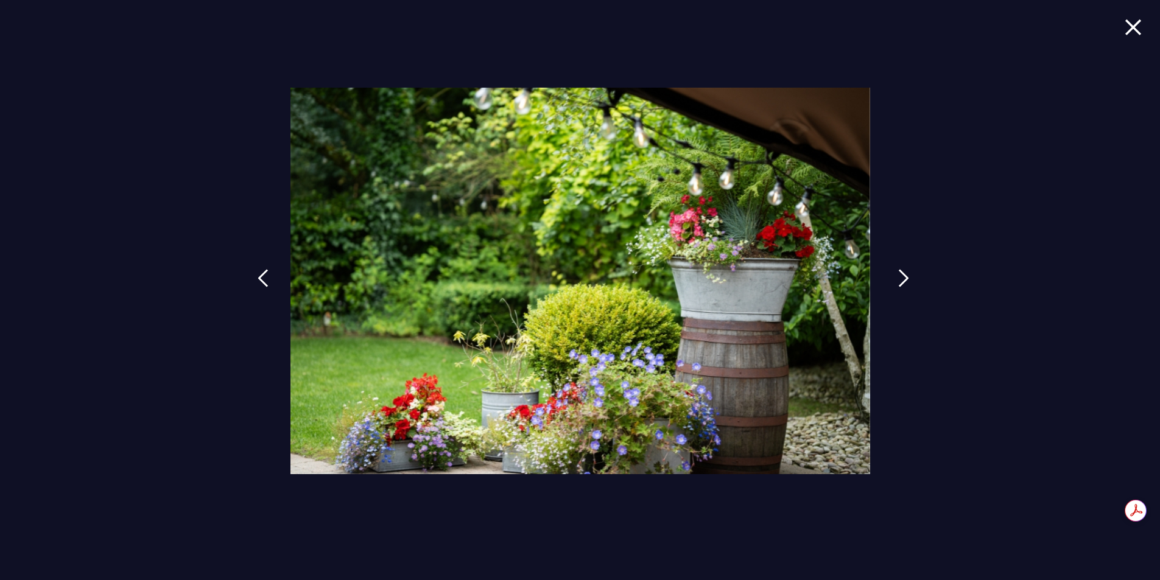
click at [897, 275] on link at bounding box center [903, 287] width 30 height 56
